Goal: Entertainment & Leisure: Consume media (video, audio)

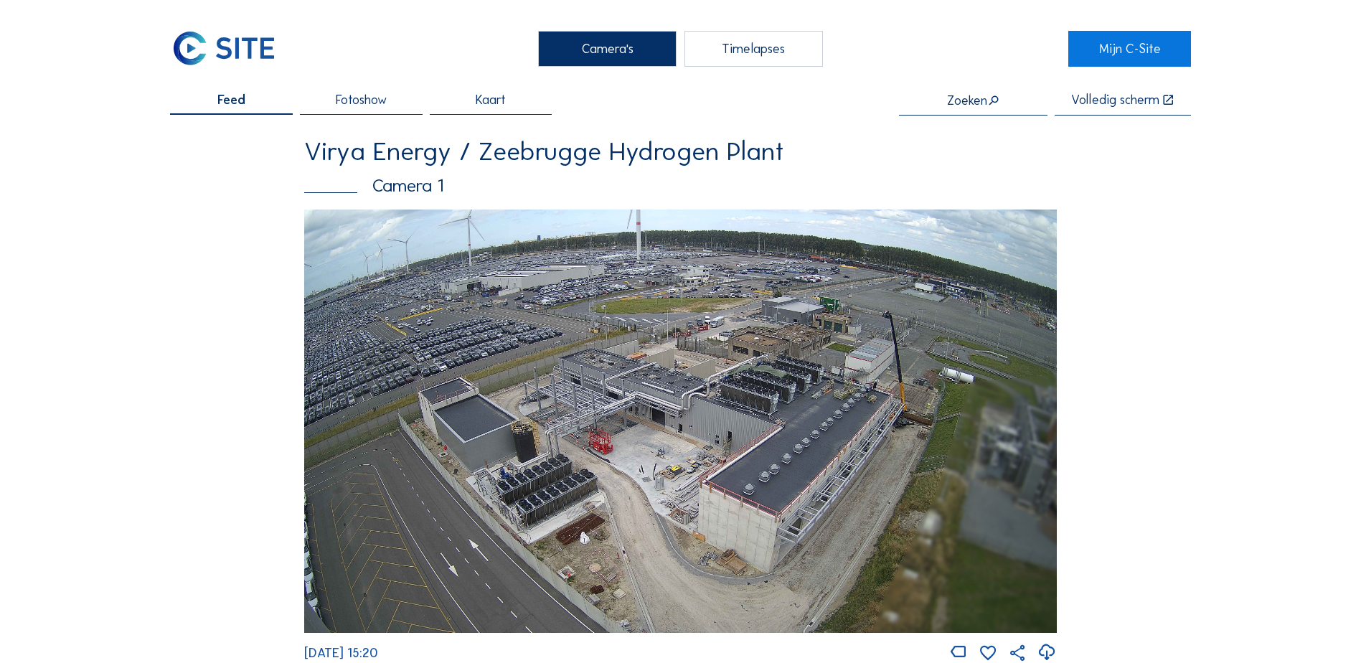
click at [747, 46] on div "Timelapses" at bounding box center [753, 49] width 138 height 36
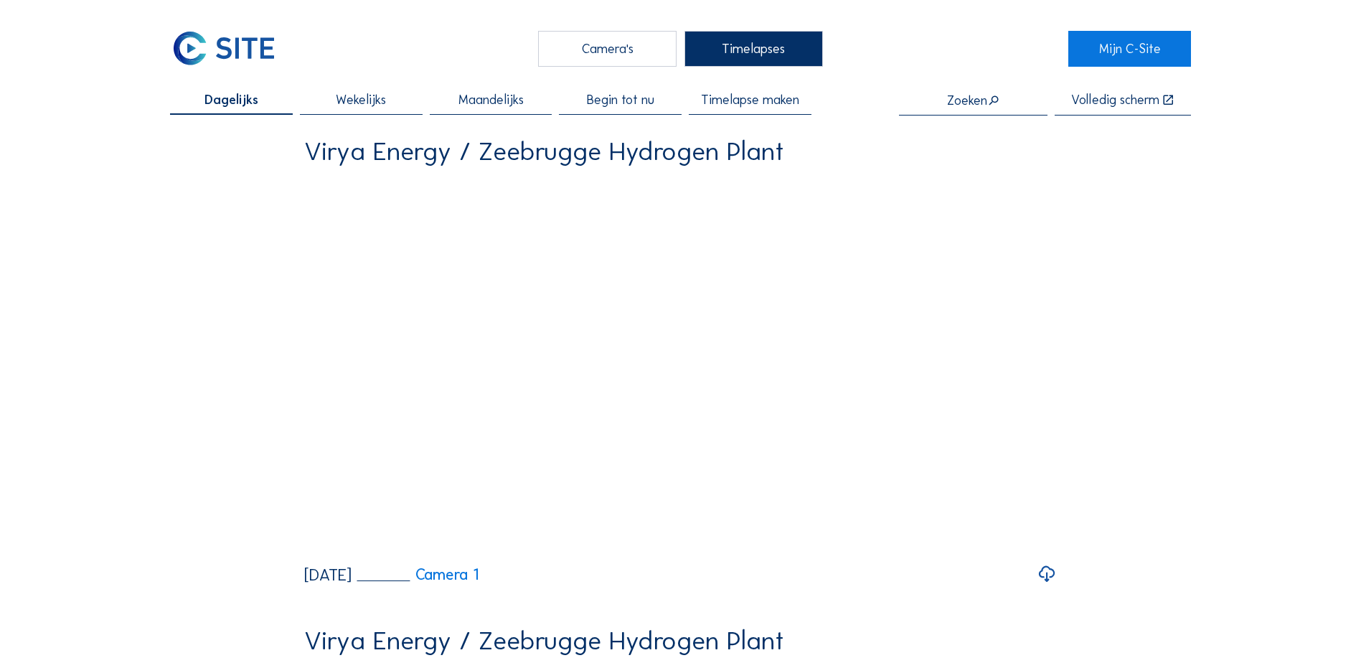
click at [625, 113] on div "Begin tot nu" at bounding box center [620, 104] width 123 height 22
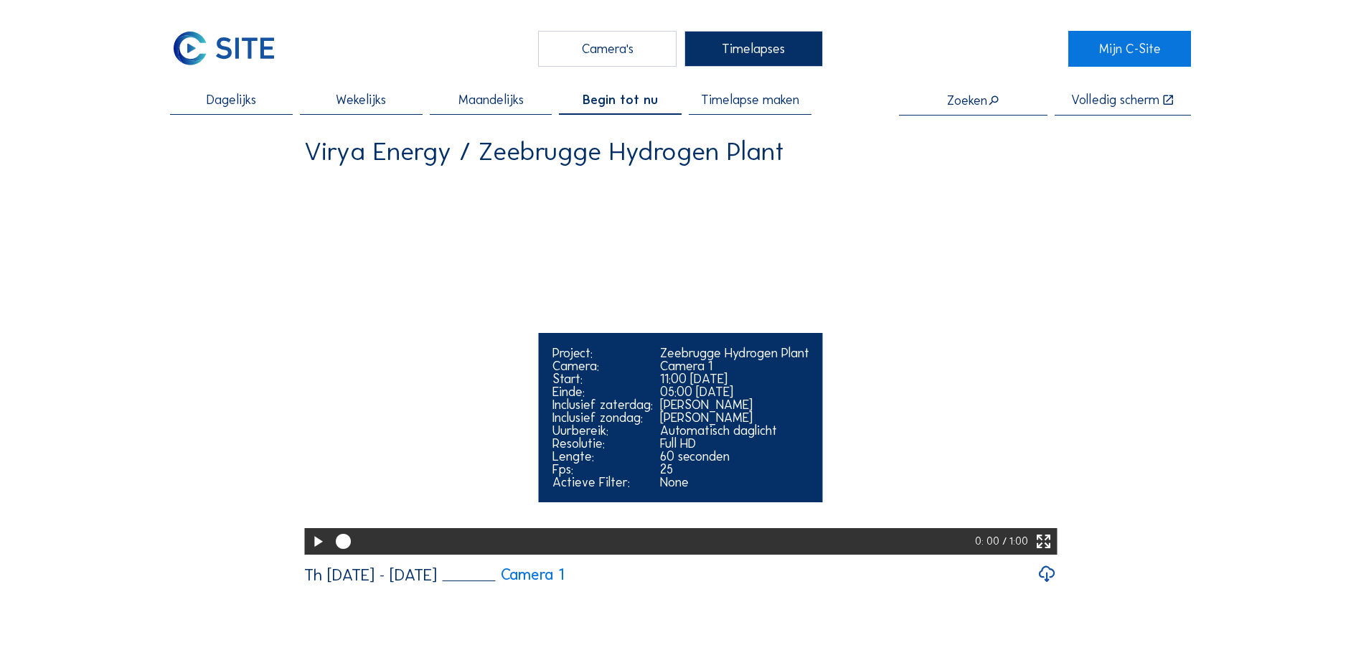
click at [1042, 553] on icon at bounding box center [1043, 542] width 18 height 22
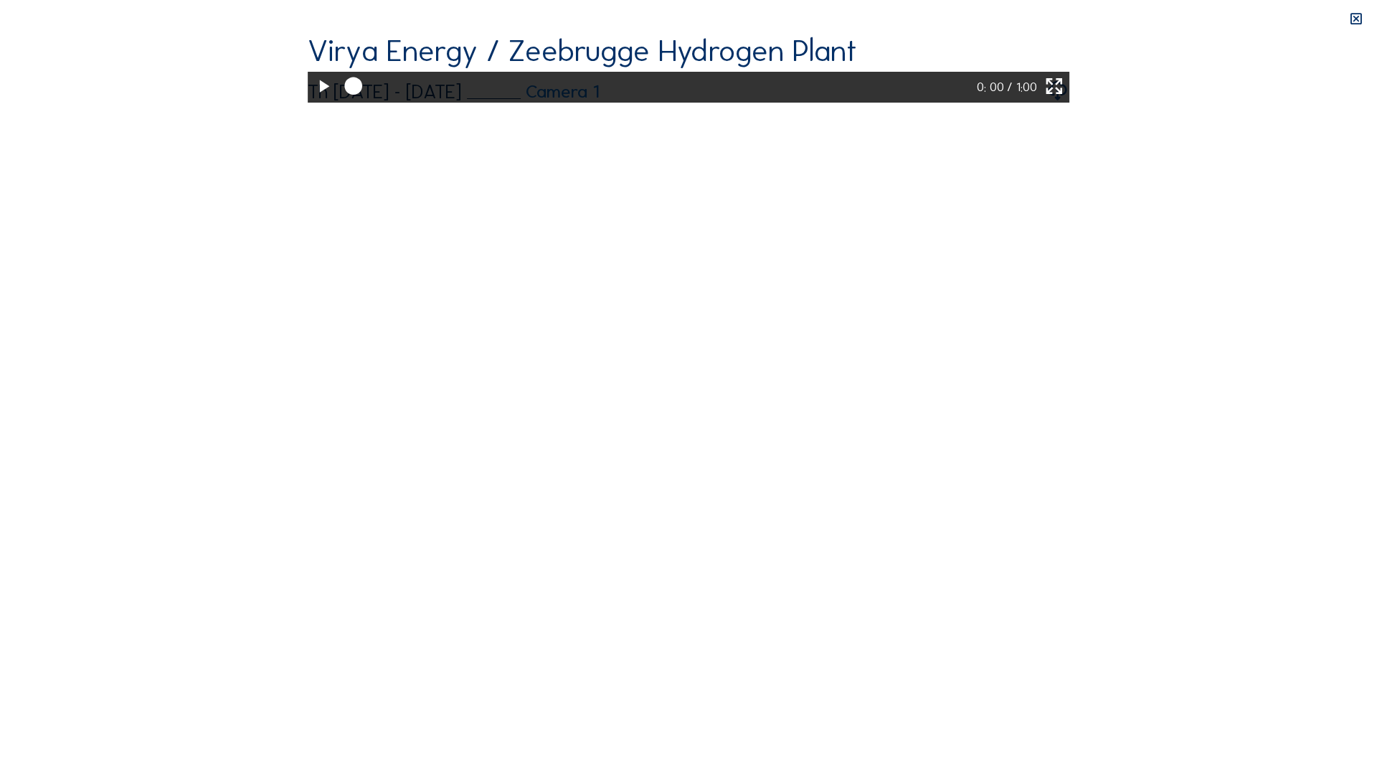
click at [313, 100] on icon at bounding box center [323, 87] width 21 height 26
click at [338, 103] on div at bounding box center [658, 87] width 640 height 31
drag, startPoint x: 52, startPoint y: 760, endPoint x: 127, endPoint y: 758, distance: 75.4
click at [338, 103] on div at bounding box center [658, 87] width 640 height 31
click at [313, 100] on icon at bounding box center [323, 87] width 21 height 26
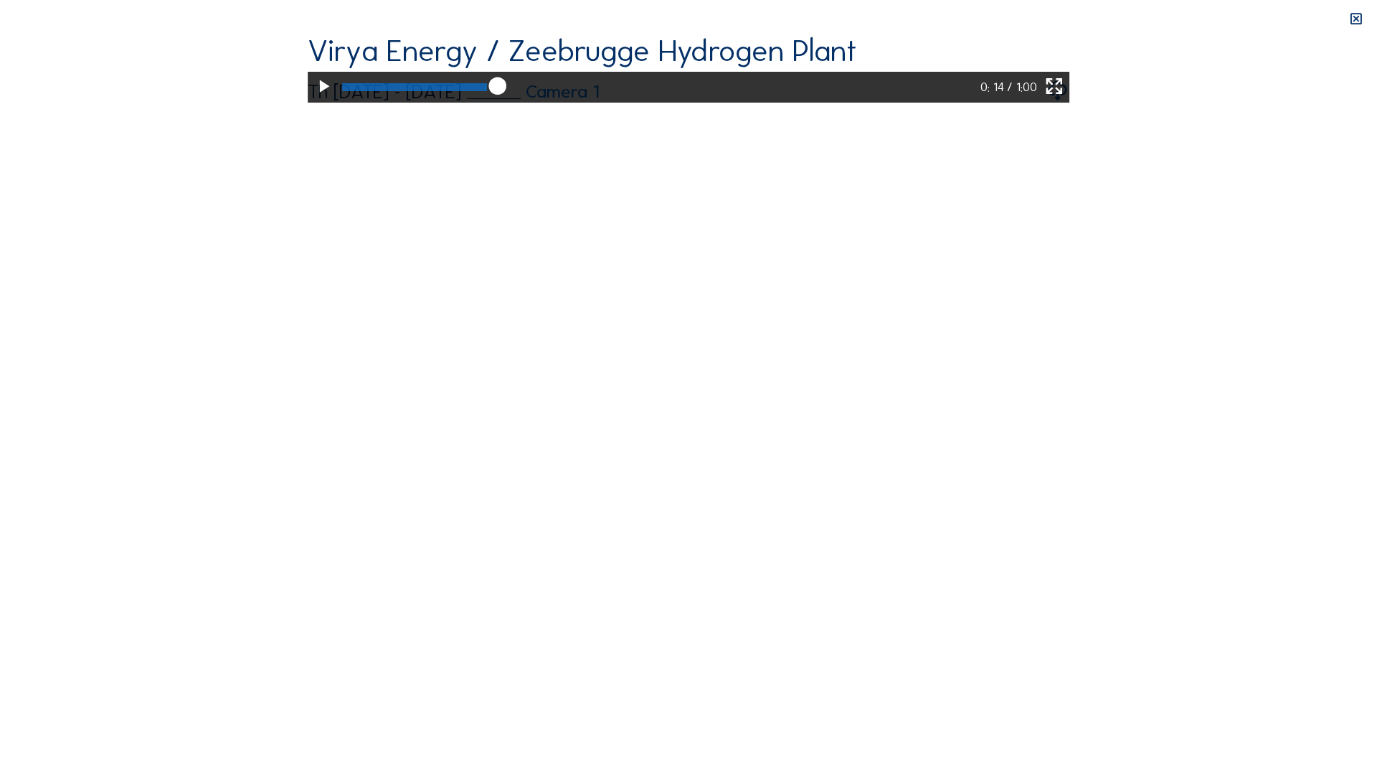
click at [313, 100] on icon at bounding box center [323, 87] width 21 height 26
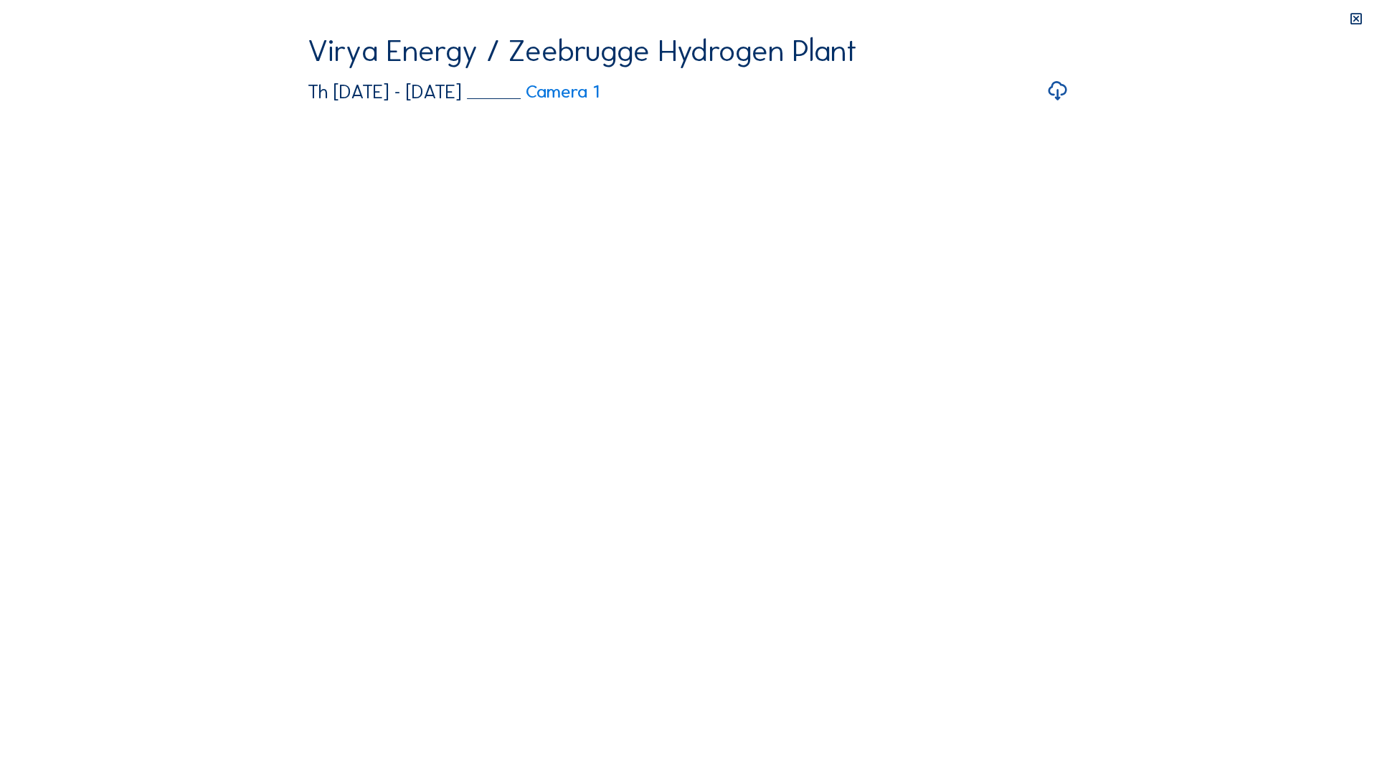
click at [308, 103] on video "Your browser does not support the video tag." at bounding box center [689, 69] width 762 height 67
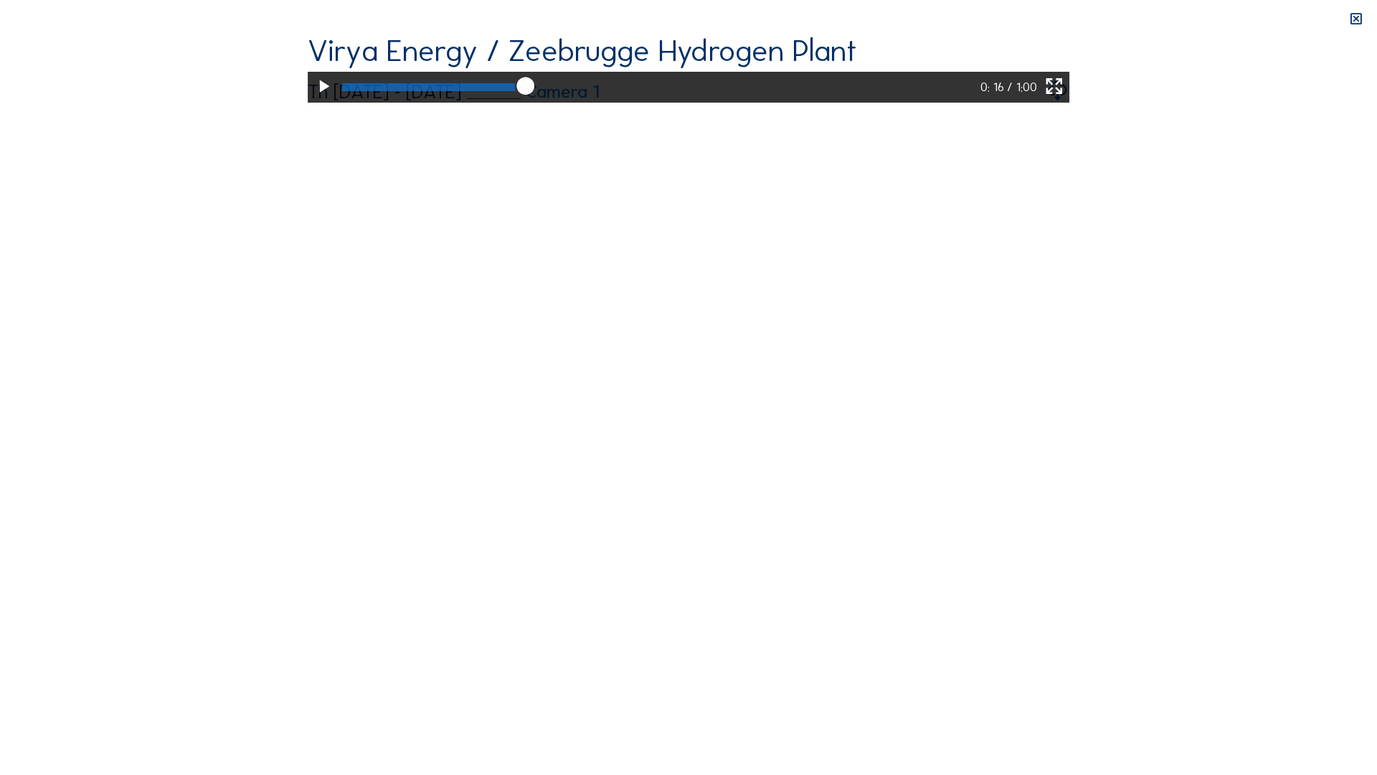
click at [313, 100] on icon at bounding box center [323, 87] width 21 height 26
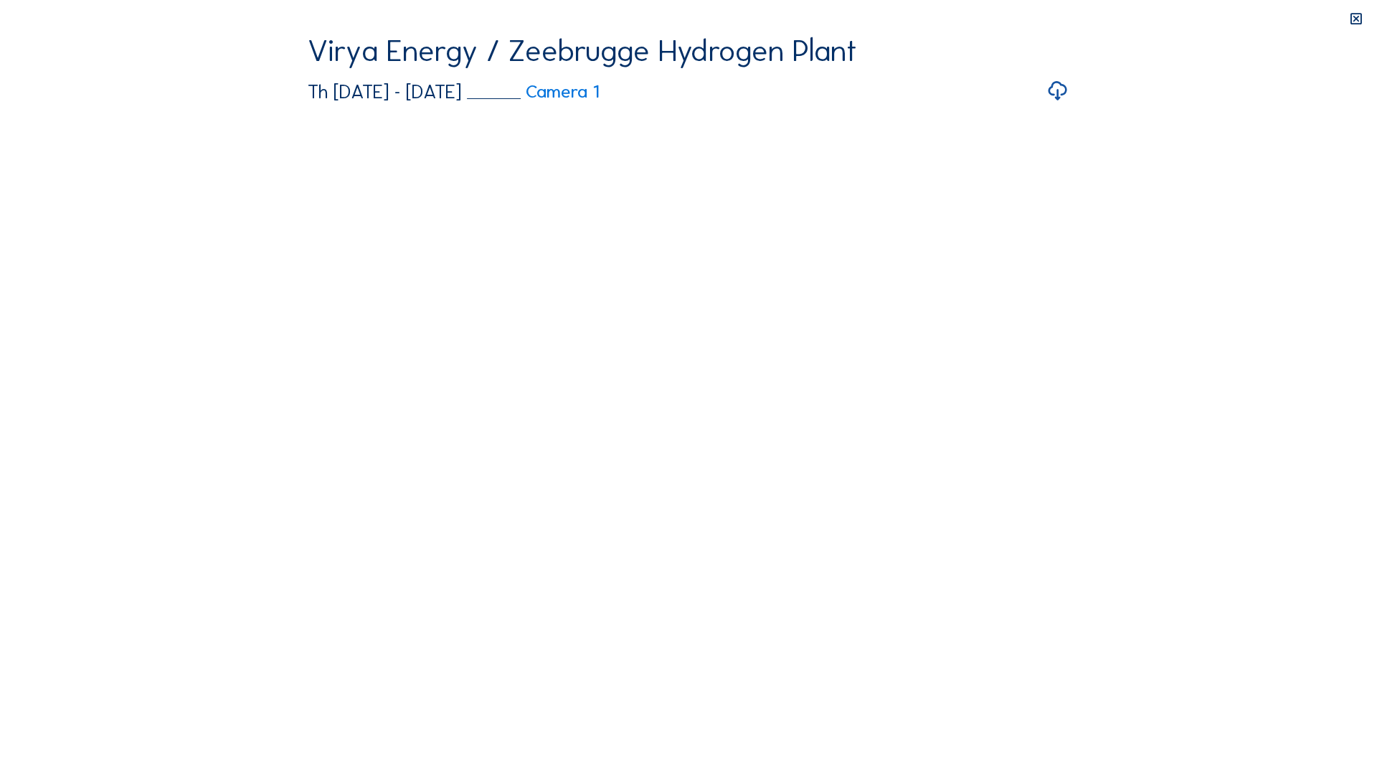
click at [308, 103] on video "Your browser does not support the video tag." at bounding box center [689, 69] width 762 height 67
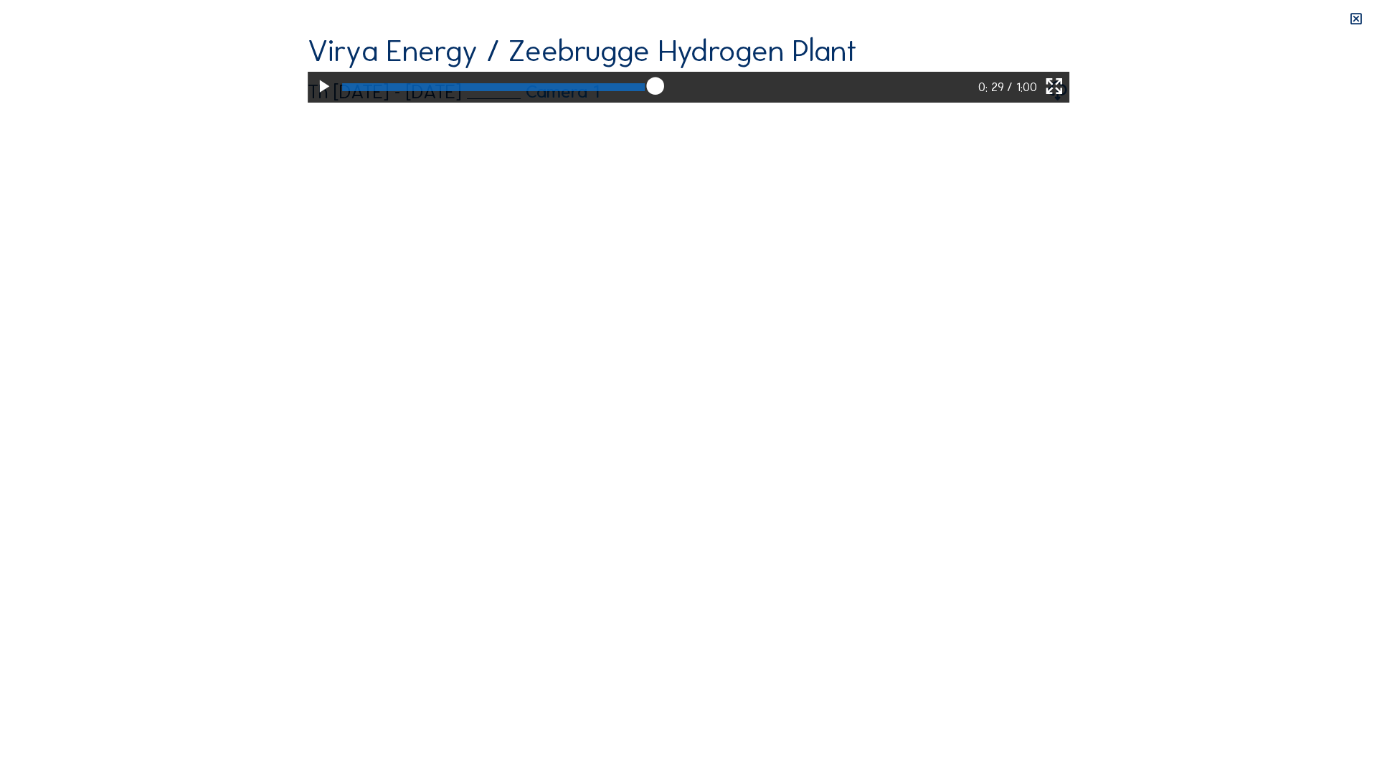
click at [313, 100] on icon at bounding box center [323, 87] width 21 height 26
click at [634, 91] on div at bounding box center [495, 87] width 305 height 8
click at [643, 98] on icon at bounding box center [653, 87] width 21 height 22
click at [643, 103] on div at bounding box center [657, 87] width 639 height 31
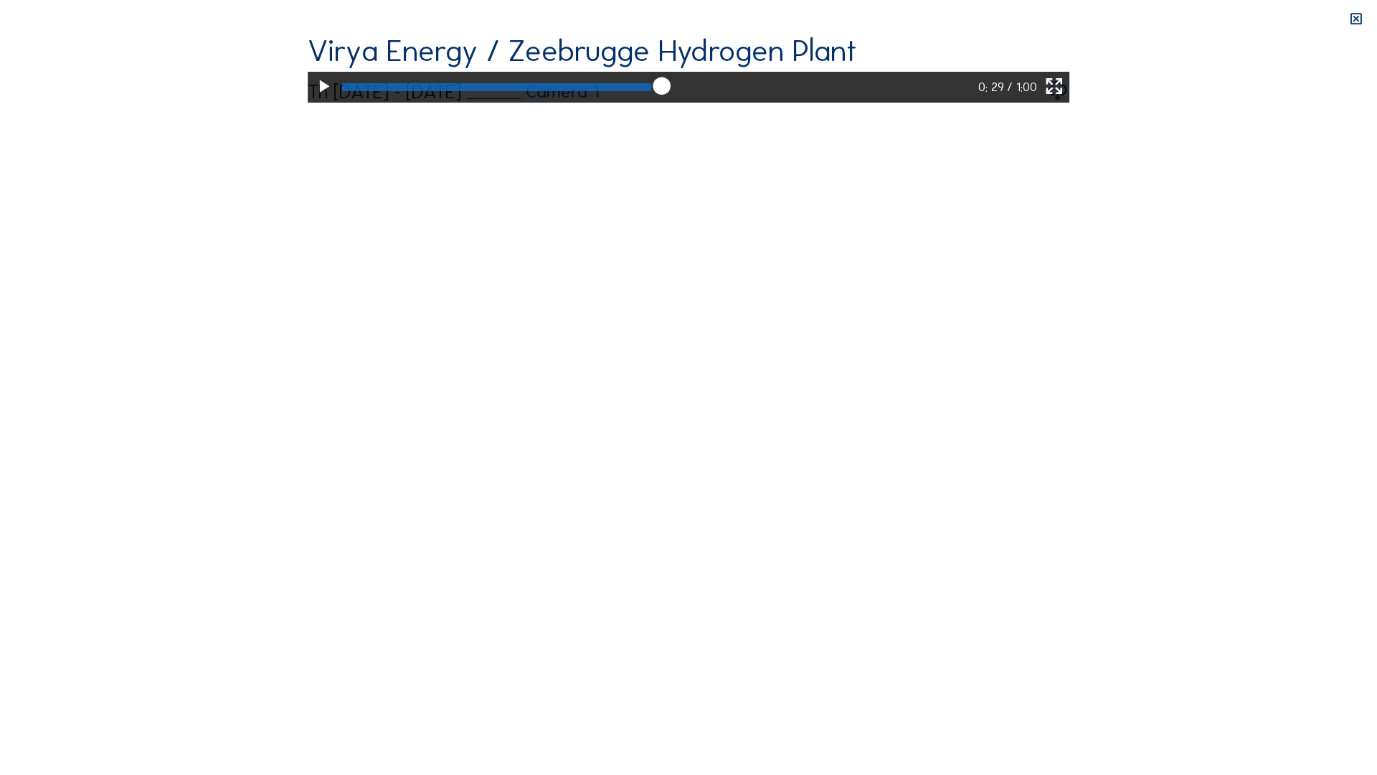
drag, startPoint x: 655, startPoint y: 761, endPoint x: 643, endPoint y: 762, distance: 11.5
click at [651, 98] on icon at bounding box center [661, 87] width 21 height 22
click at [643, 103] on div at bounding box center [657, 87] width 639 height 31
click at [640, 91] on div at bounding box center [497, 87] width 308 height 8
click at [624, 91] on div at bounding box center [495, 87] width 304 height 8
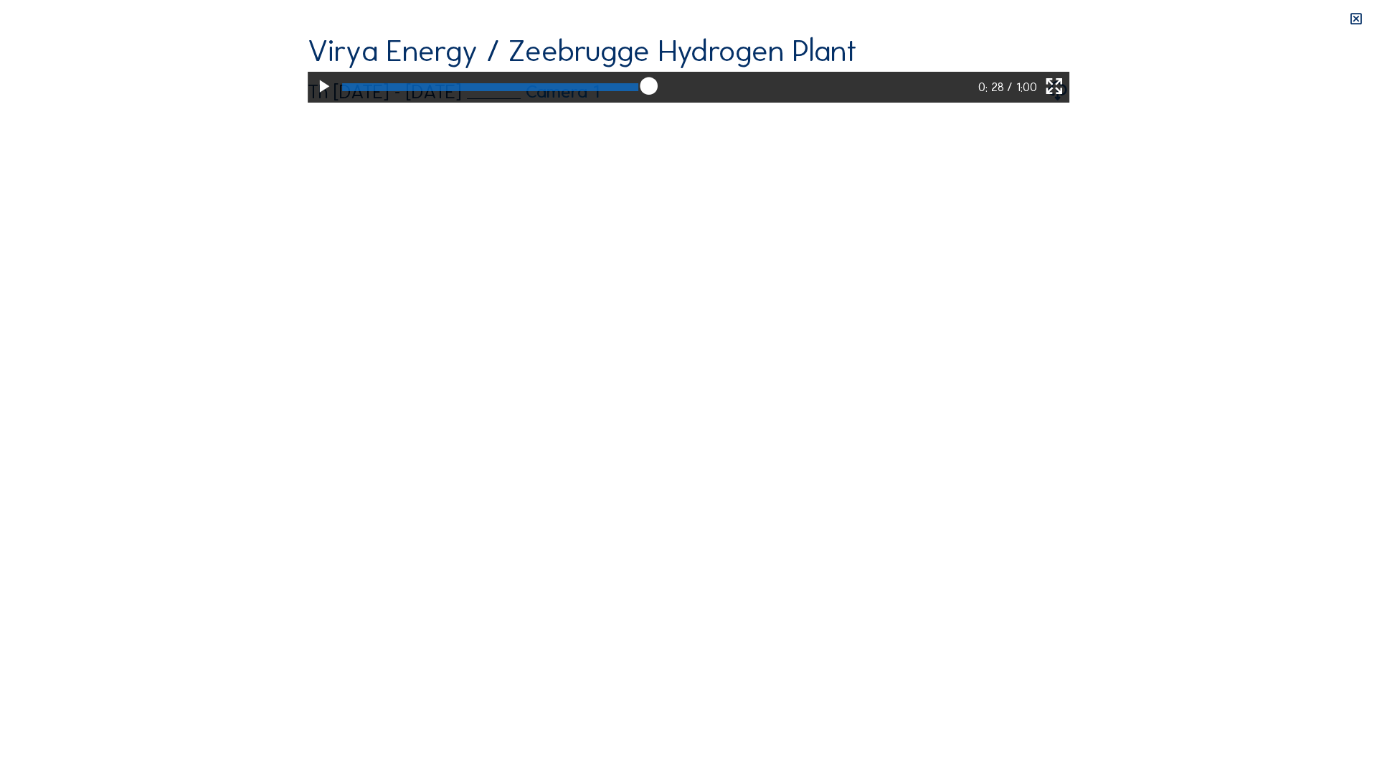
click at [618, 103] on div at bounding box center [658, 87] width 641 height 31
click at [603, 91] on div at bounding box center [491, 87] width 296 height 8
click at [586, 91] on div at bounding box center [486, 87] width 286 height 8
click at [577, 91] on div at bounding box center [481, 87] width 277 height 8
click at [560, 91] on div at bounding box center [479, 87] width 272 height 8
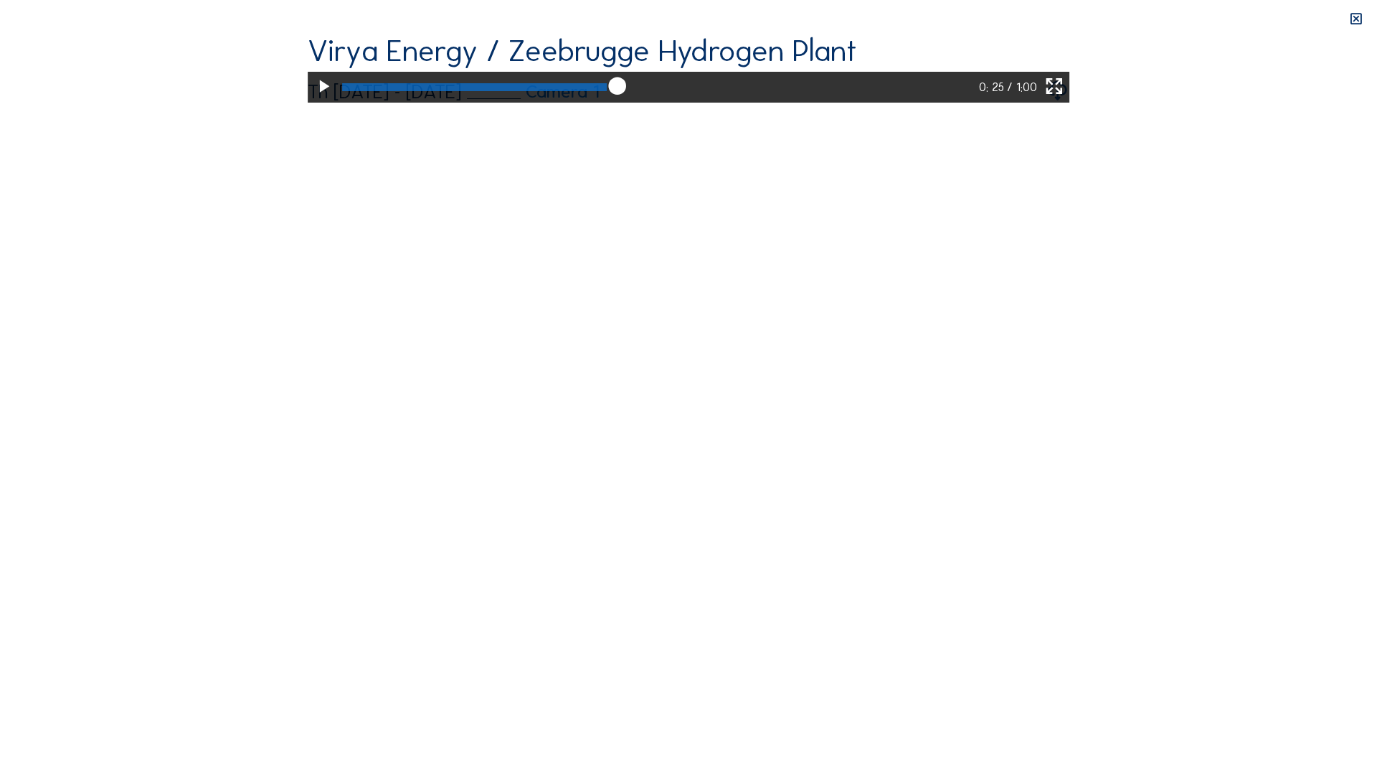
drag, startPoint x: 542, startPoint y: 755, endPoint x: 532, endPoint y: 753, distance: 9.4
click at [540, 91] on div at bounding box center [475, 87] width 264 height 8
click at [509, 103] on div at bounding box center [658, 87] width 641 height 31
click at [534, 103] on div at bounding box center [658, 87] width 641 height 31
click at [596, 98] on icon at bounding box center [606, 87] width 21 height 22
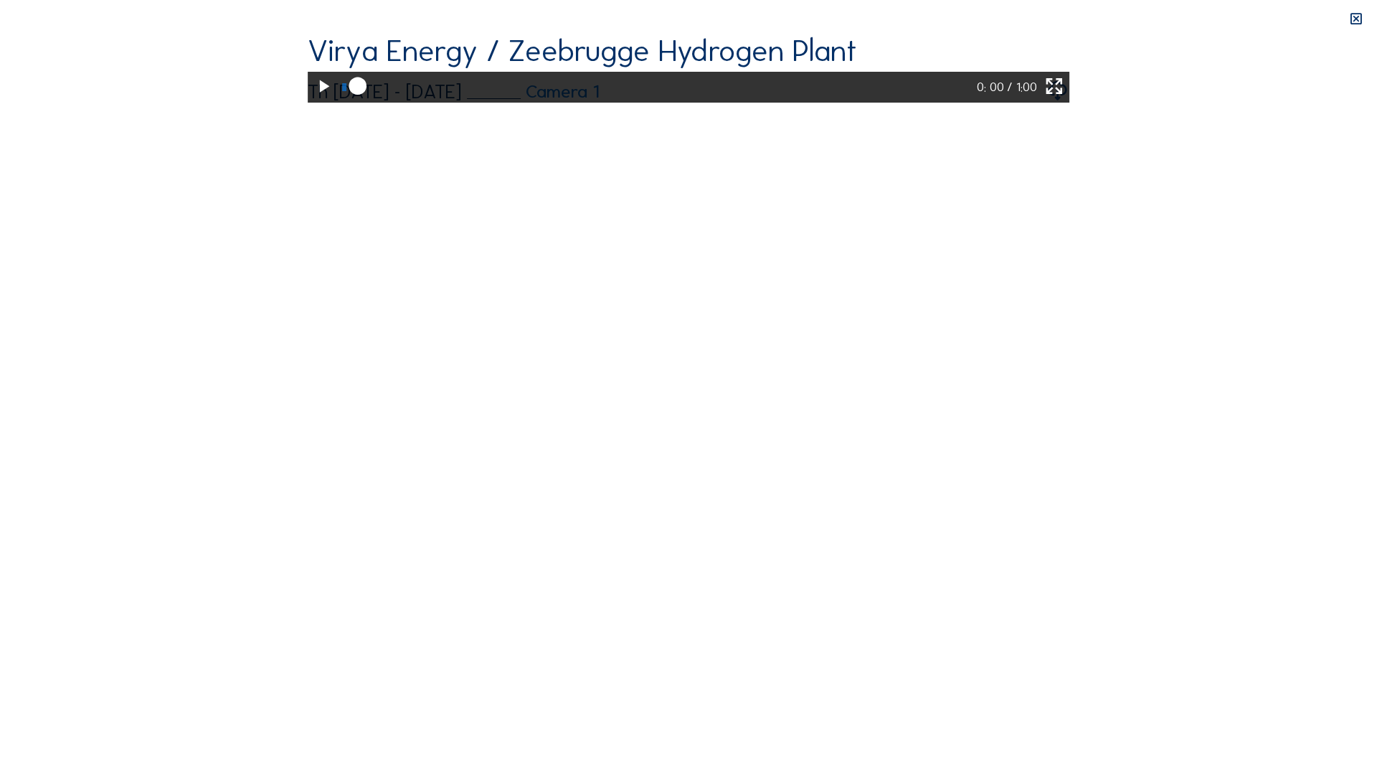
click at [544, 103] on div at bounding box center [657, 87] width 639 height 31
click at [545, 91] on div at bounding box center [472, 87] width 259 height 8
click at [535, 91] on div at bounding box center [471, 87] width 256 height 8
click at [520, 91] on div at bounding box center [468, 87] width 251 height 8
click at [515, 91] on div at bounding box center [465, 87] width 244 height 8
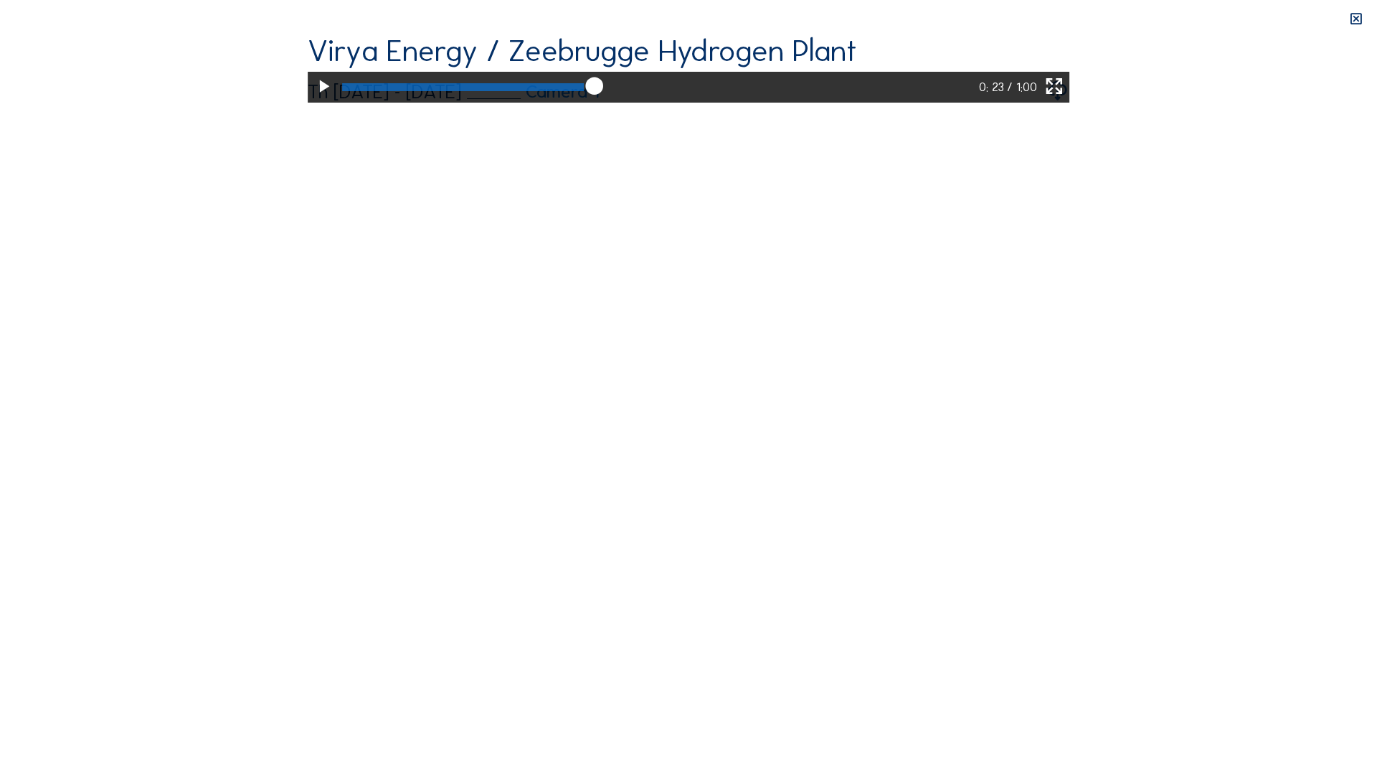
click at [504, 91] on div at bounding box center [464, 87] width 242 height 8
click at [313, 100] on icon at bounding box center [323, 87] width 21 height 26
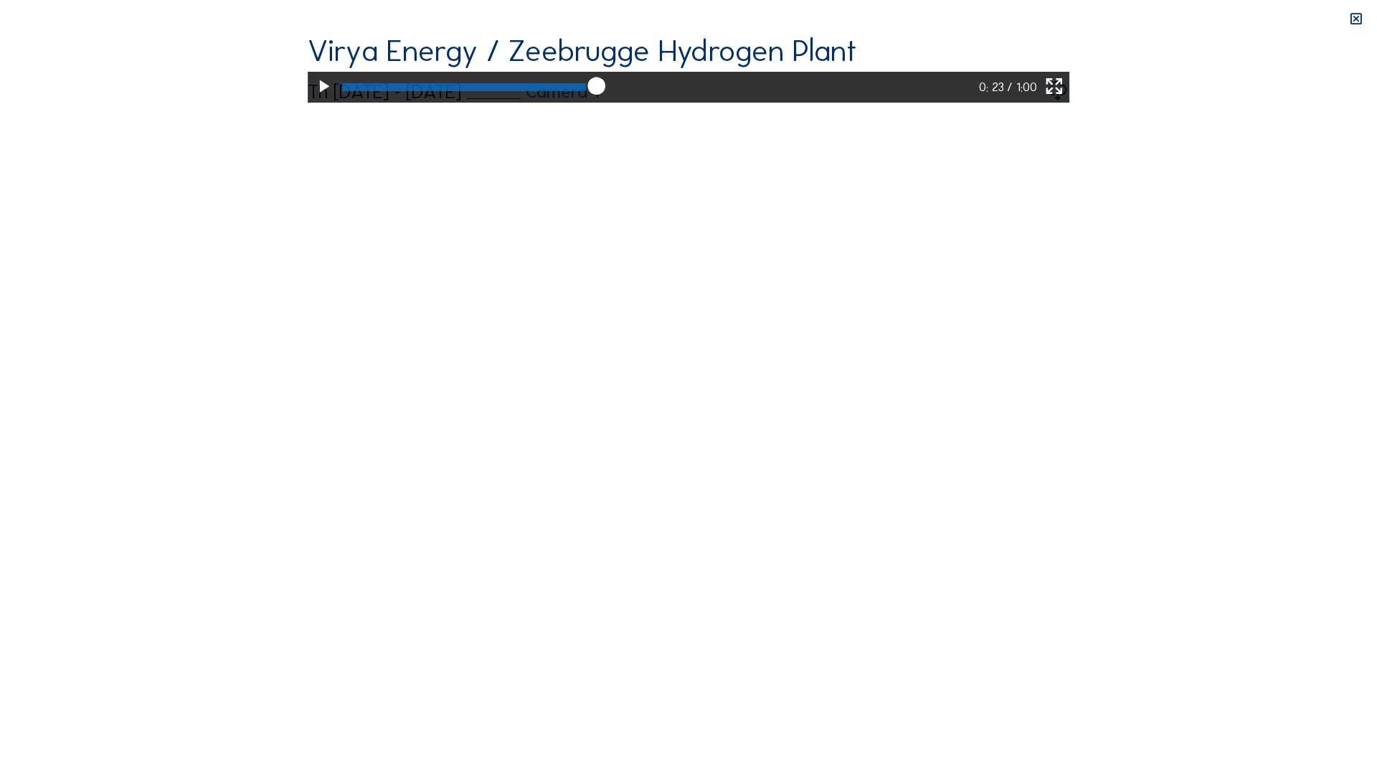
click at [313, 100] on icon at bounding box center [323, 87] width 21 height 26
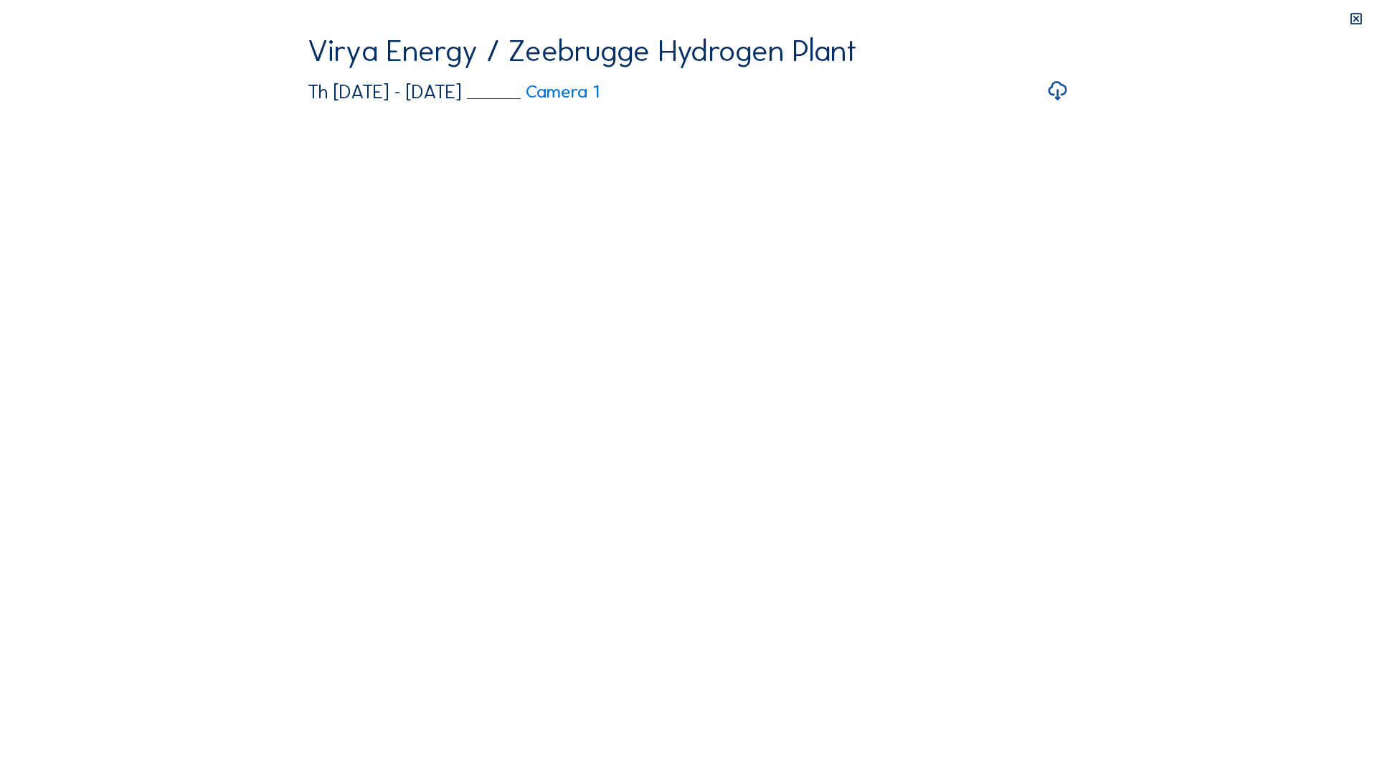
click at [308, 103] on video "Your browser does not support the video tag." at bounding box center [689, 69] width 762 height 67
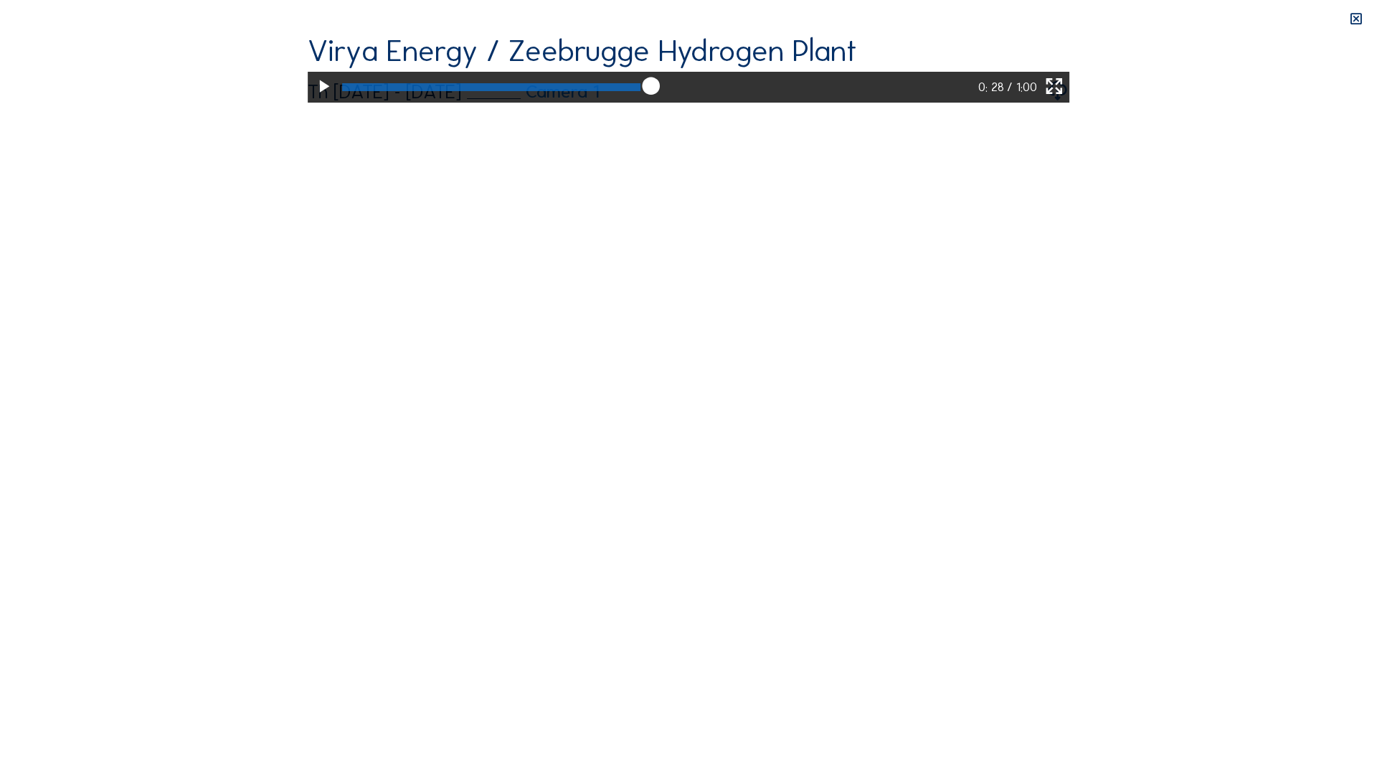
click at [468, 91] on div at bounding box center [492, 87] width 298 height 8
click at [313, 100] on icon at bounding box center [323, 87] width 21 height 26
